Goal: Ask a question: Seek information or help from site administrators or community

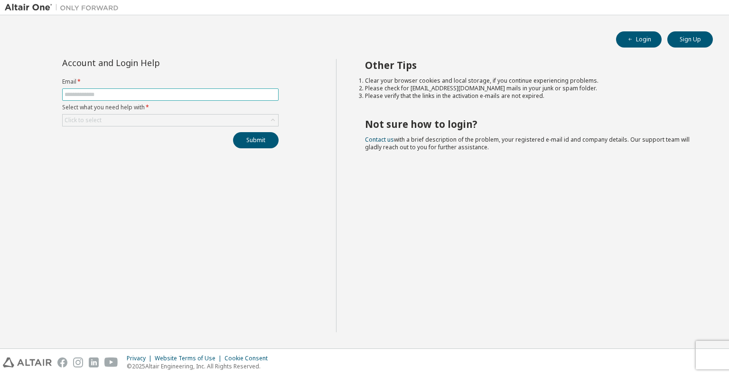
click at [170, 91] on input "text" at bounding box center [171, 95] width 212 height 8
click at [139, 122] on div "Click to select" at bounding box center [171, 119] width 216 height 11
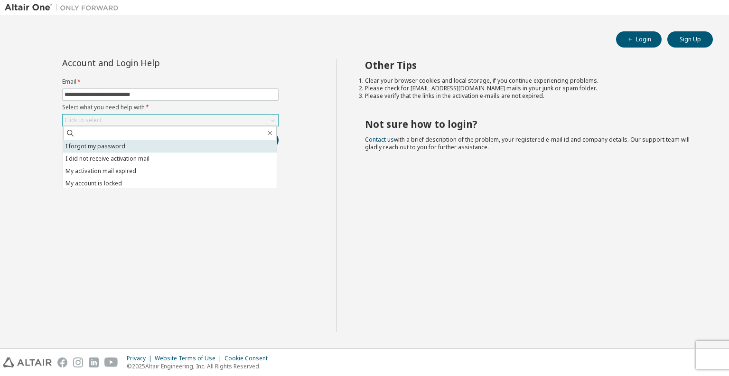
click at [130, 151] on li "I forgot my password" at bounding box center [170, 146] width 214 height 12
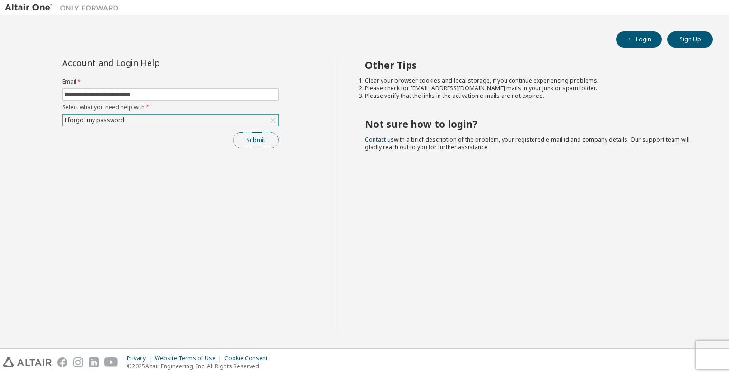
click at [245, 143] on button "Submit" at bounding box center [256, 140] width 46 height 16
click at [263, 144] on button "Submit" at bounding box center [256, 140] width 46 height 16
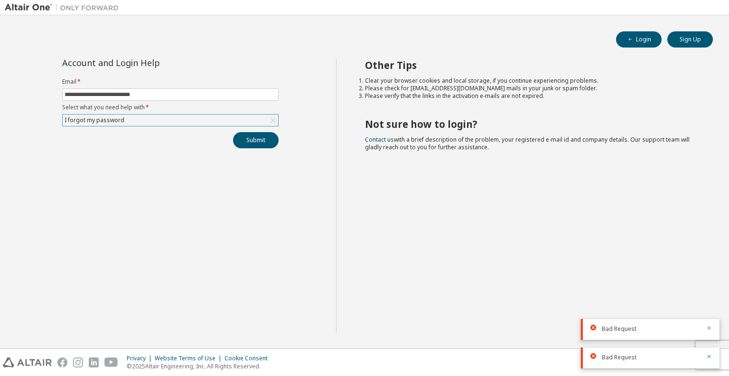
drag, startPoint x: 545, startPoint y: 102, endPoint x: 355, endPoint y: 78, distance: 191.9
click at [355, 78] on div "Other Tips Clear your browser cookies and local storage, if you continue experi…" at bounding box center [530, 195] width 389 height 273
click at [175, 121] on div "I forgot my password" at bounding box center [171, 119] width 216 height 11
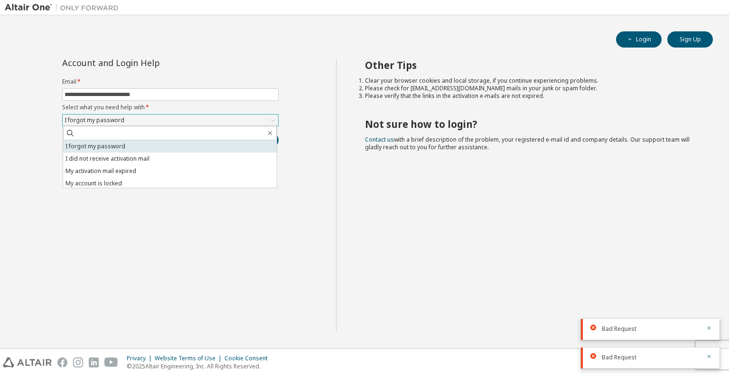
click at [127, 148] on li "I forgot my password" at bounding box center [170, 146] width 214 height 12
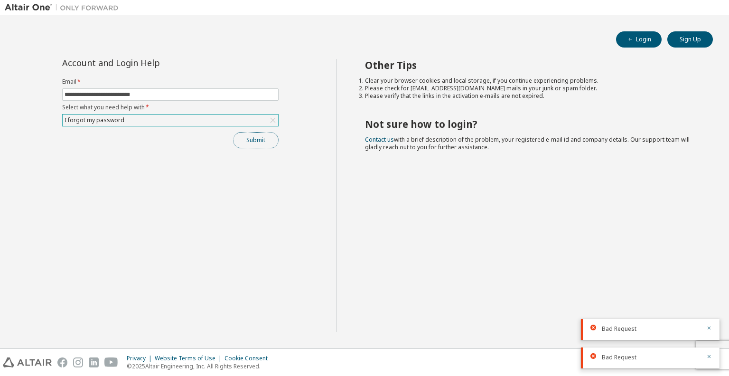
click at [253, 147] on button "Submit" at bounding box center [256, 140] width 46 height 16
drag, startPoint x: 91, startPoint y: 95, endPoint x: 59, endPoint y: 95, distance: 31.8
click at [59, 95] on div "**********" at bounding box center [171, 103] width 228 height 89
type input "**********"
click at [256, 144] on button "Submit" at bounding box center [256, 140] width 46 height 16
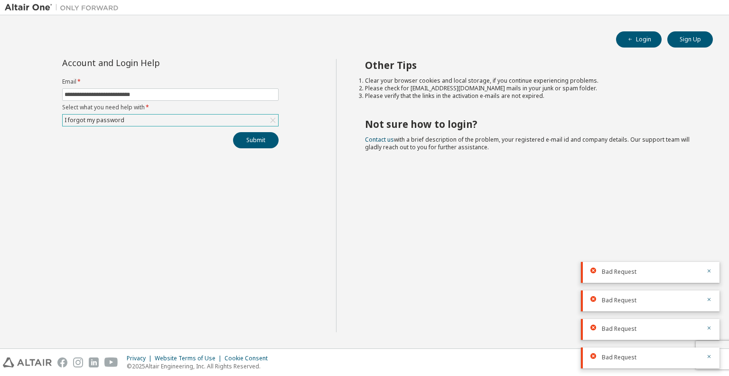
click at [712, 269] on div "Bad Request" at bounding box center [650, 272] width 139 height 21
click at [639, 45] on button "Login" at bounding box center [639, 39] width 46 height 16
